Goal: Navigation & Orientation: Find specific page/section

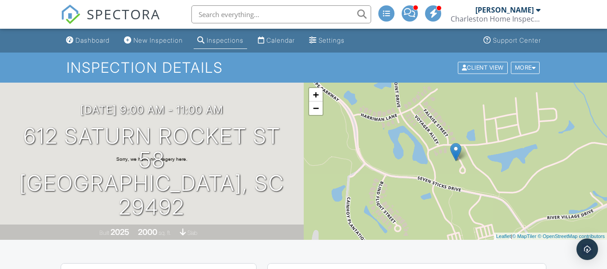
click at [216, 40] on div "Inspections" at bounding box center [225, 40] width 37 height 8
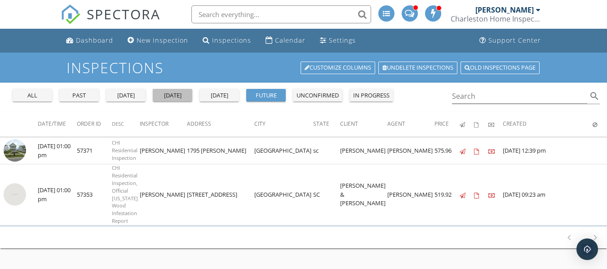
click at [170, 93] on div "today" at bounding box center [172, 95] width 32 height 9
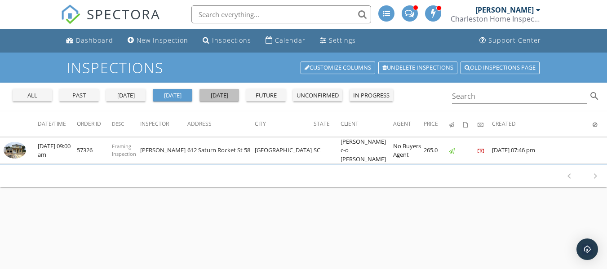
click at [217, 93] on div "tomorrow" at bounding box center [219, 95] width 32 height 9
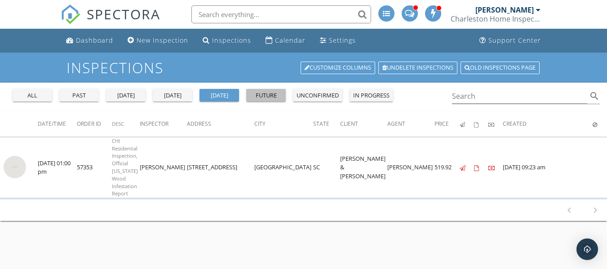
click at [266, 93] on div "future" at bounding box center [266, 95] width 32 height 9
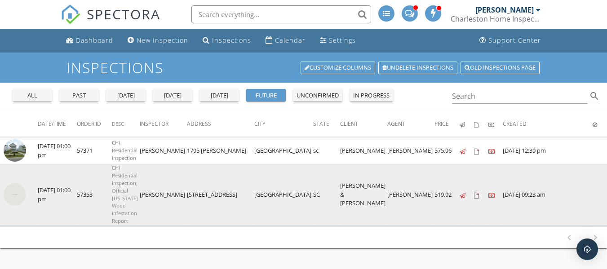
click at [16, 183] on img at bounding box center [15, 194] width 22 height 22
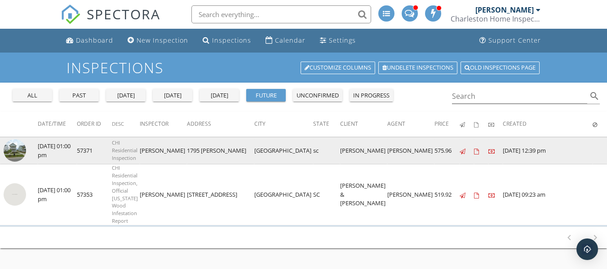
click at [18, 149] on img at bounding box center [15, 150] width 22 height 22
